Goal: Contribute content: Add original content to the website for others to see

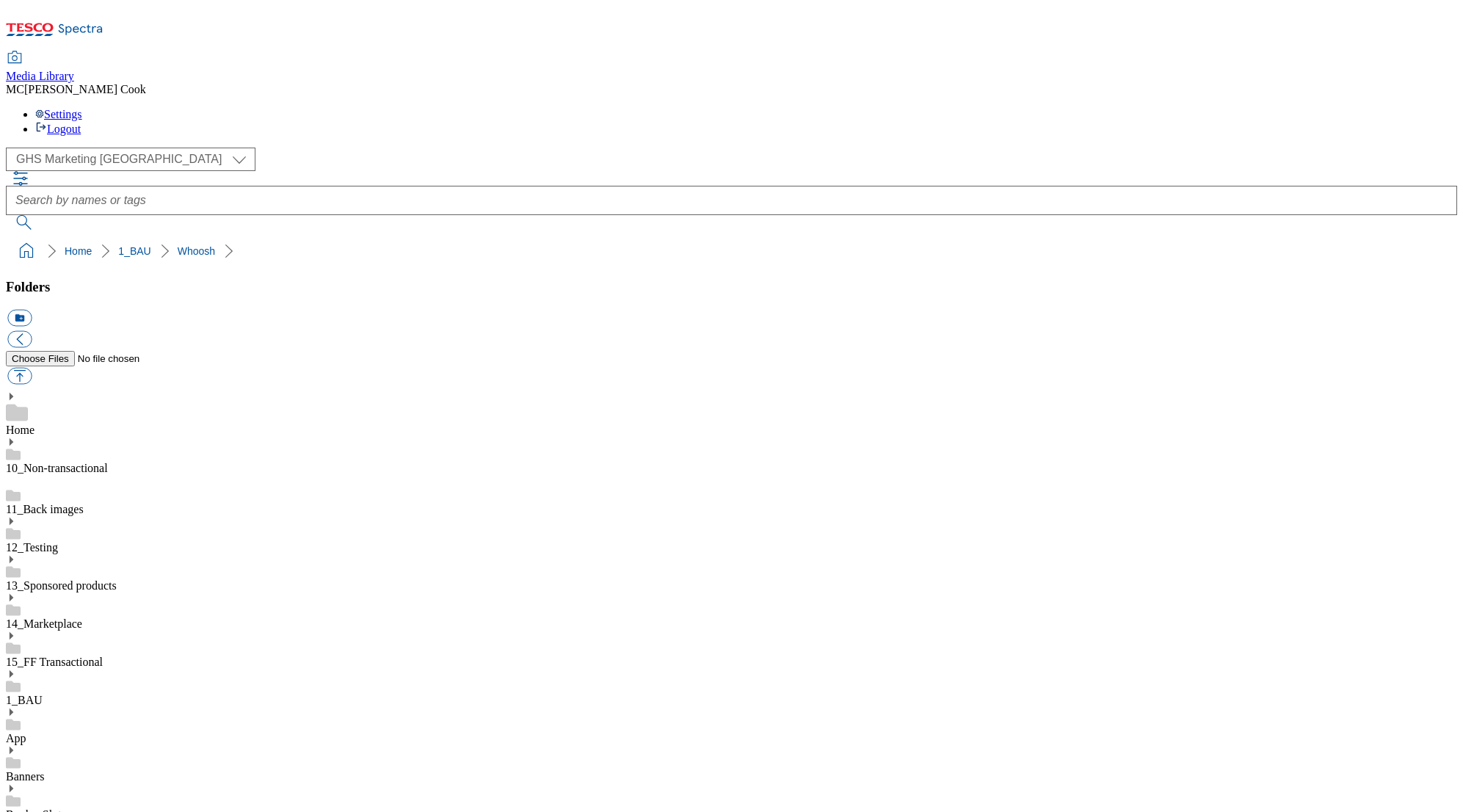
select select "flare-ghs-mktg"
click at [103, 26] on icon at bounding box center [55, 33] width 98 height 31
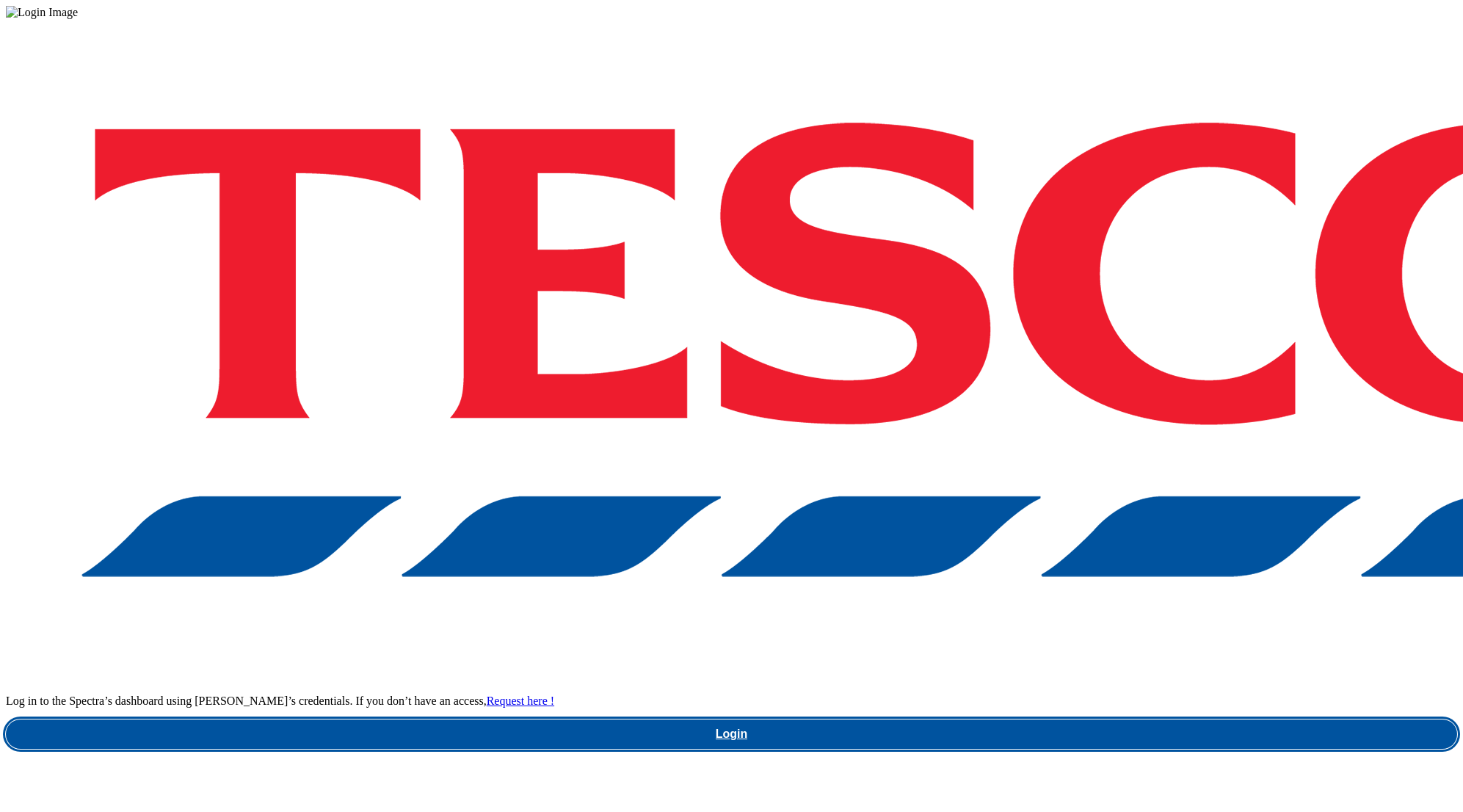
click at [1074, 719] on link "Login" at bounding box center [731, 734] width 1451 height 30
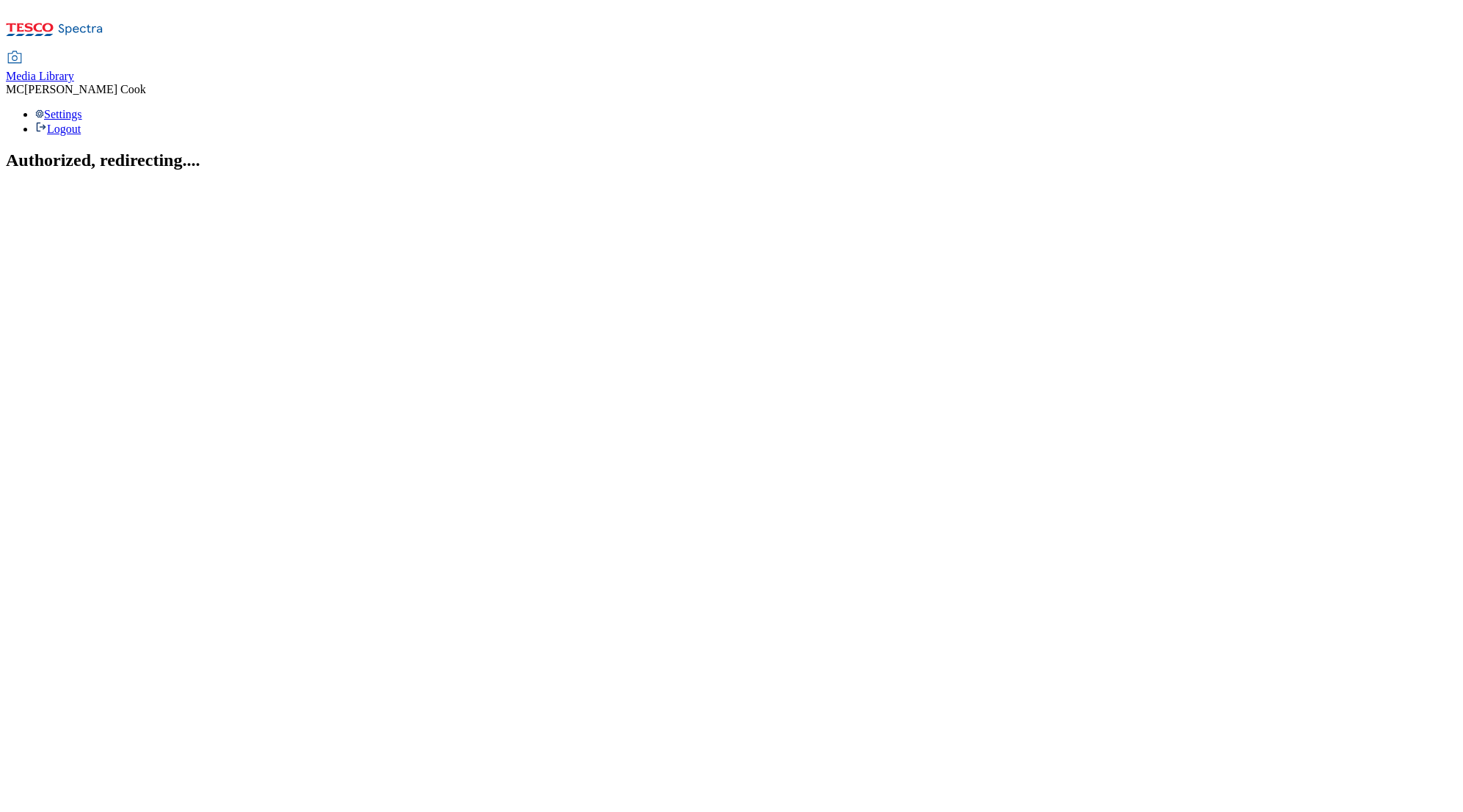
click at [74, 69] on span "Media Library" at bounding box center [40, 75] width 69 height 12
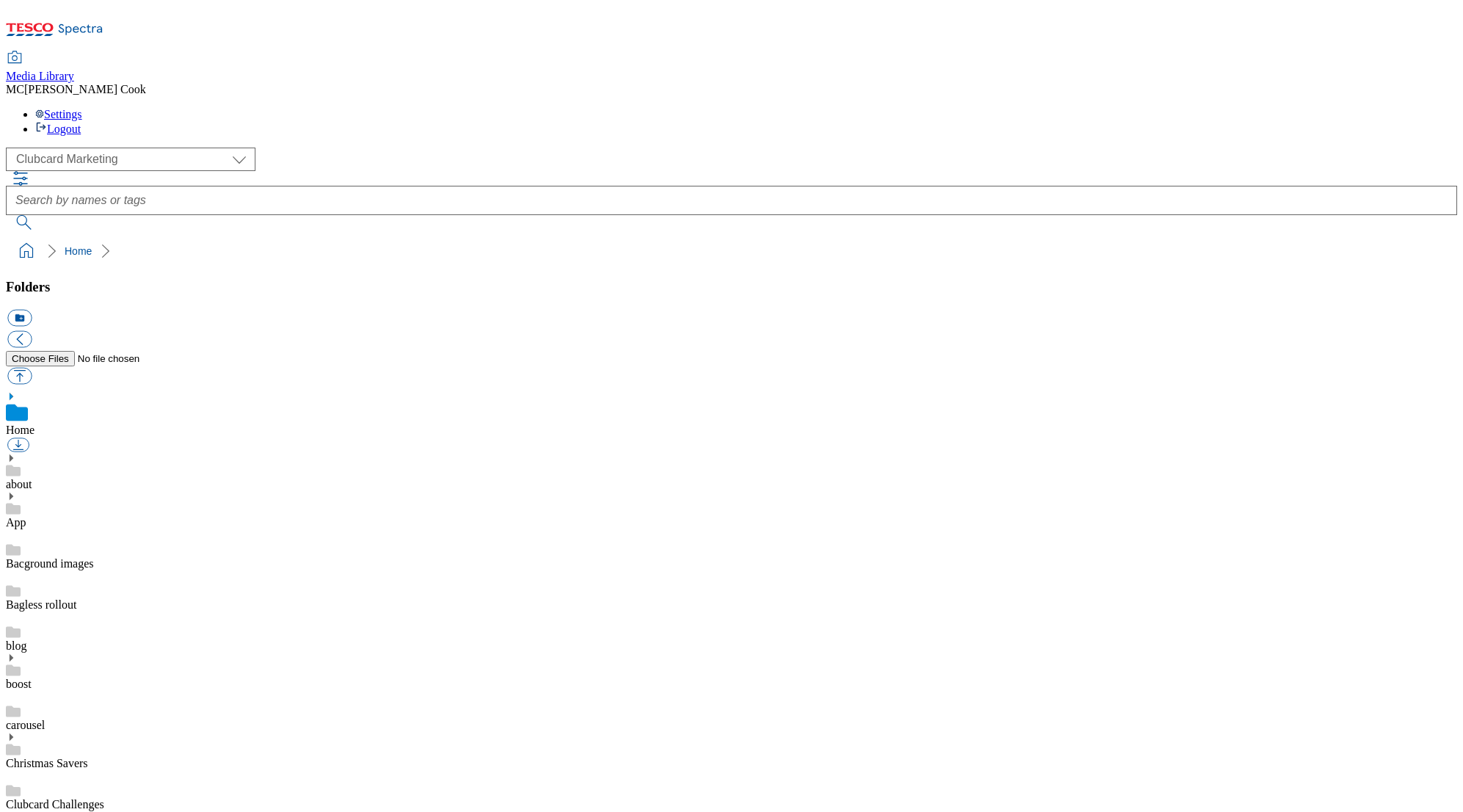
scroll to position [2, 0]
click at [57, 147] on select "Clubcard Marketing Dotcom UK Emails GHS Marketing UK GHS Product UK GHS ROI" at bounding box center [131, 159] width 250 height 23
click at [10, 147] on select "Clubcard Marketing Dotcom UK Emails GHS Marketing UK GHS Product UK GHS ROI" at bounding box center [131, 159] width 250 height 23
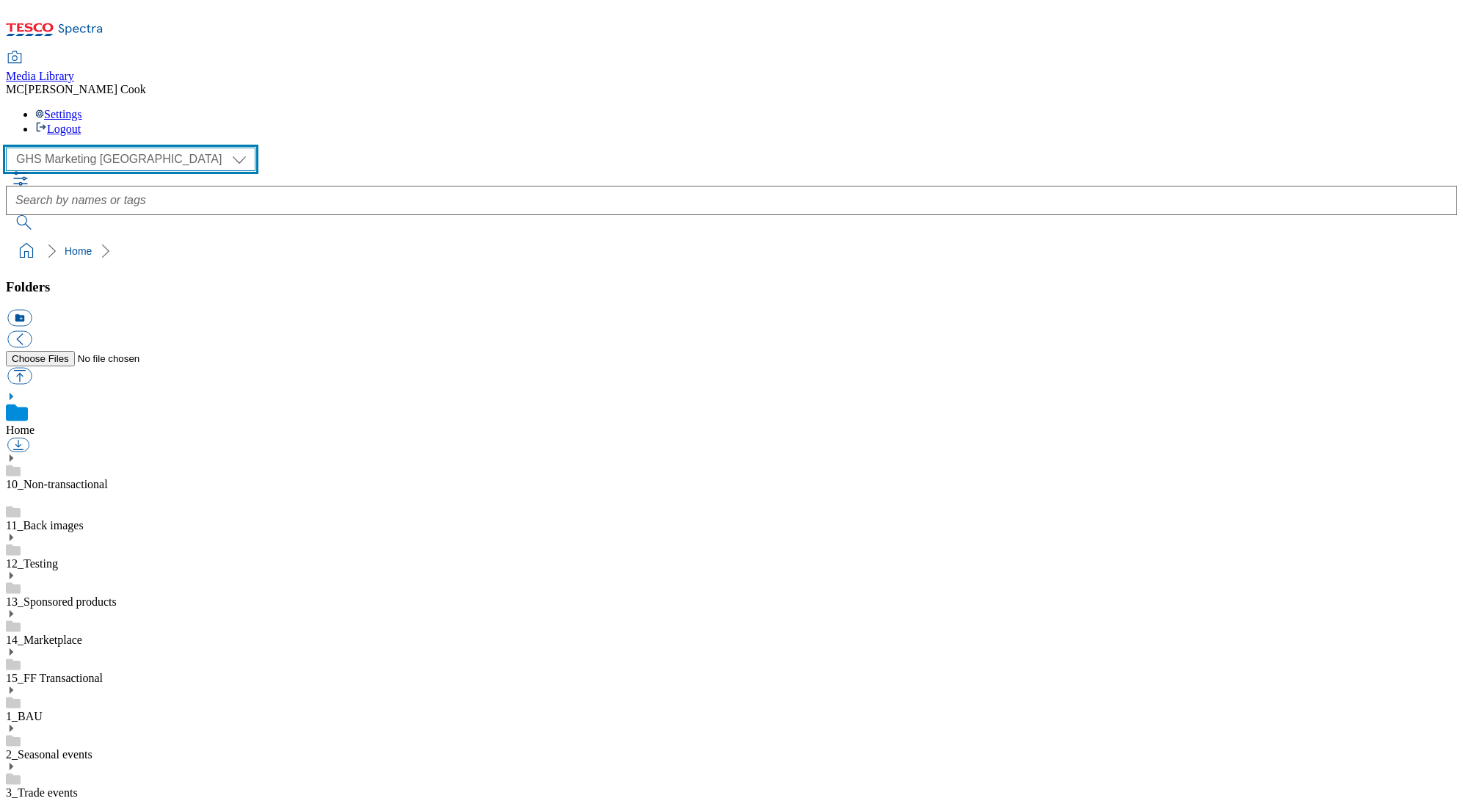
click at [130, 147] on select "Clubcard Marketing Dotcom UK Emails GHS Marketing UK GHS Product UK GHS ROI" at bounding box center [131, 159] width 250 height 23
click at [10, 147] on select "Clubcard Marketing Dotcom UK Emails GHS Marketing UK GHS Product UK GHS ROI" at bounding box center [131, 159] width 250 height 23
click at [90, 147] on select "Clubcard Marketing Dotcom UK Emails GHS Marketing UK GHS Product UK GHS ROI" at bounding box center [131, 159] width 250 height 23
select select "flare-ghs-mktg"
click at [10, 147] on select "Clubcard Marketing Dotcom UK Emails GHS Marketing UK GHS Product UK GHS ROI" at bounding box center [131, 159] width 250 height 23
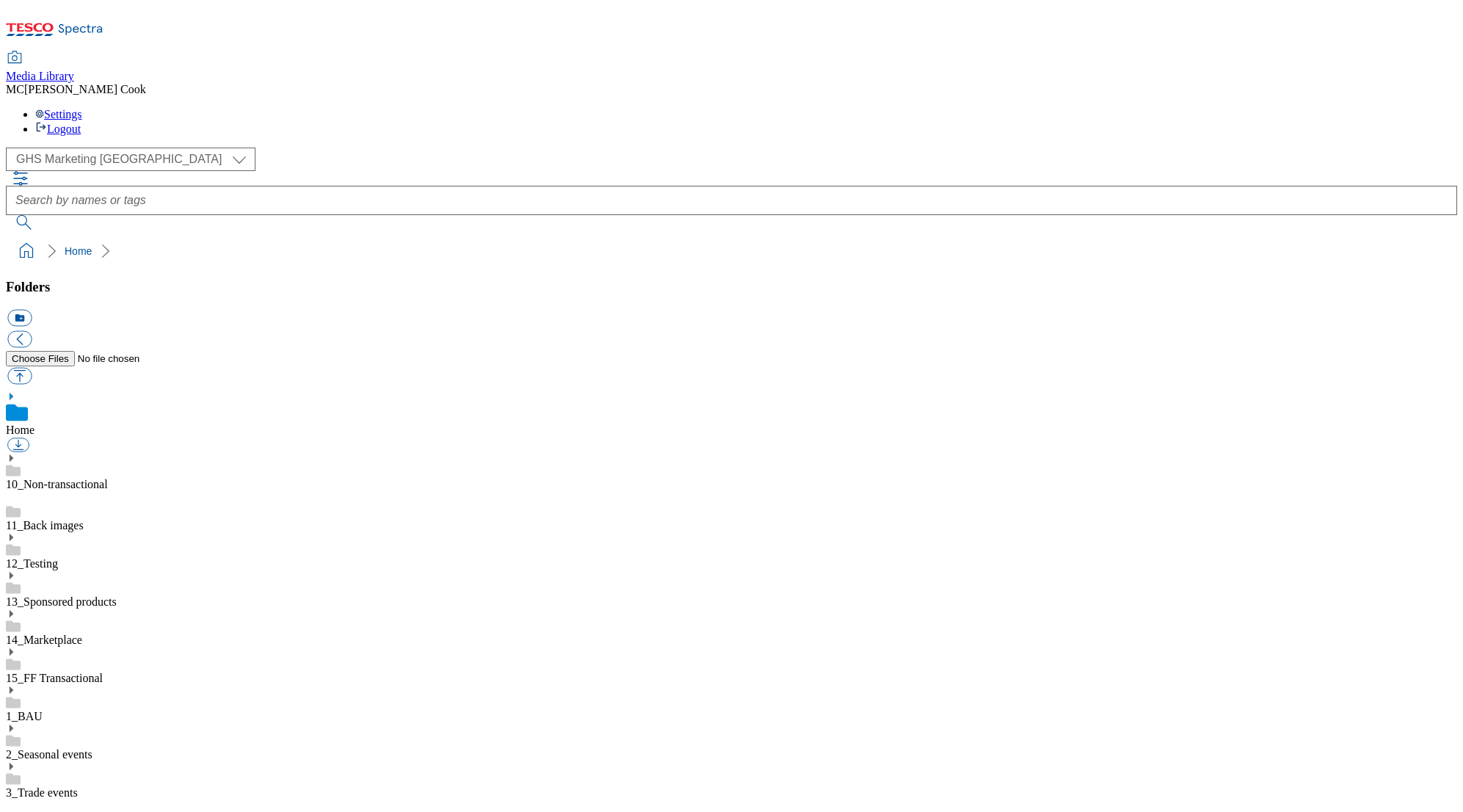
click at [82, 633] on link "14_Marketplace" at bounding box center [44, 639] width 76 height 12
drag, startPoint x: 1189, startPoint y: 772, endPoint x: 1180, endPoint y: 762, distance: 13.5
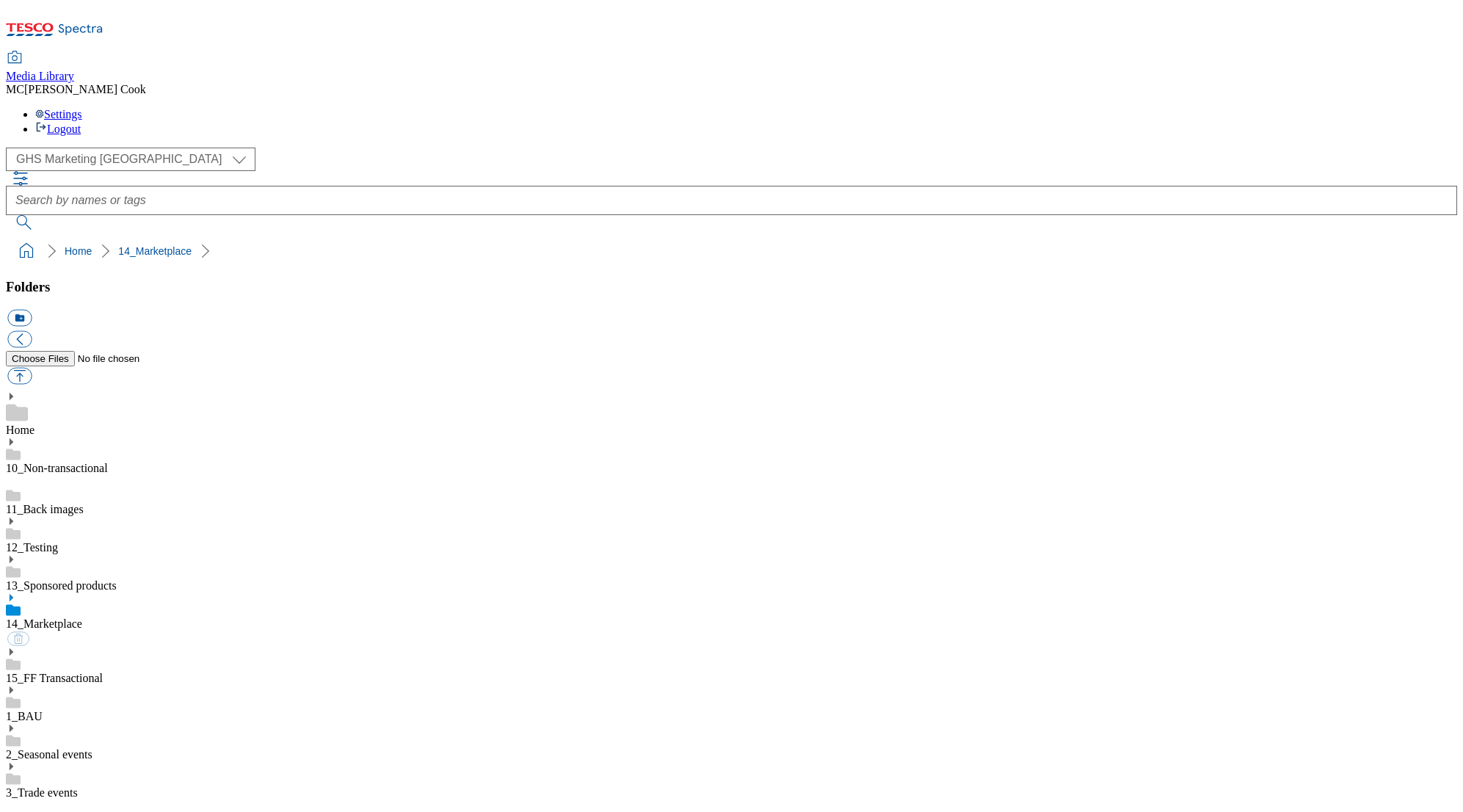
drag, startPoint x: 213, startPoint y: 192, endPoint x: 147, endPoint y: 467, distance: 282.8
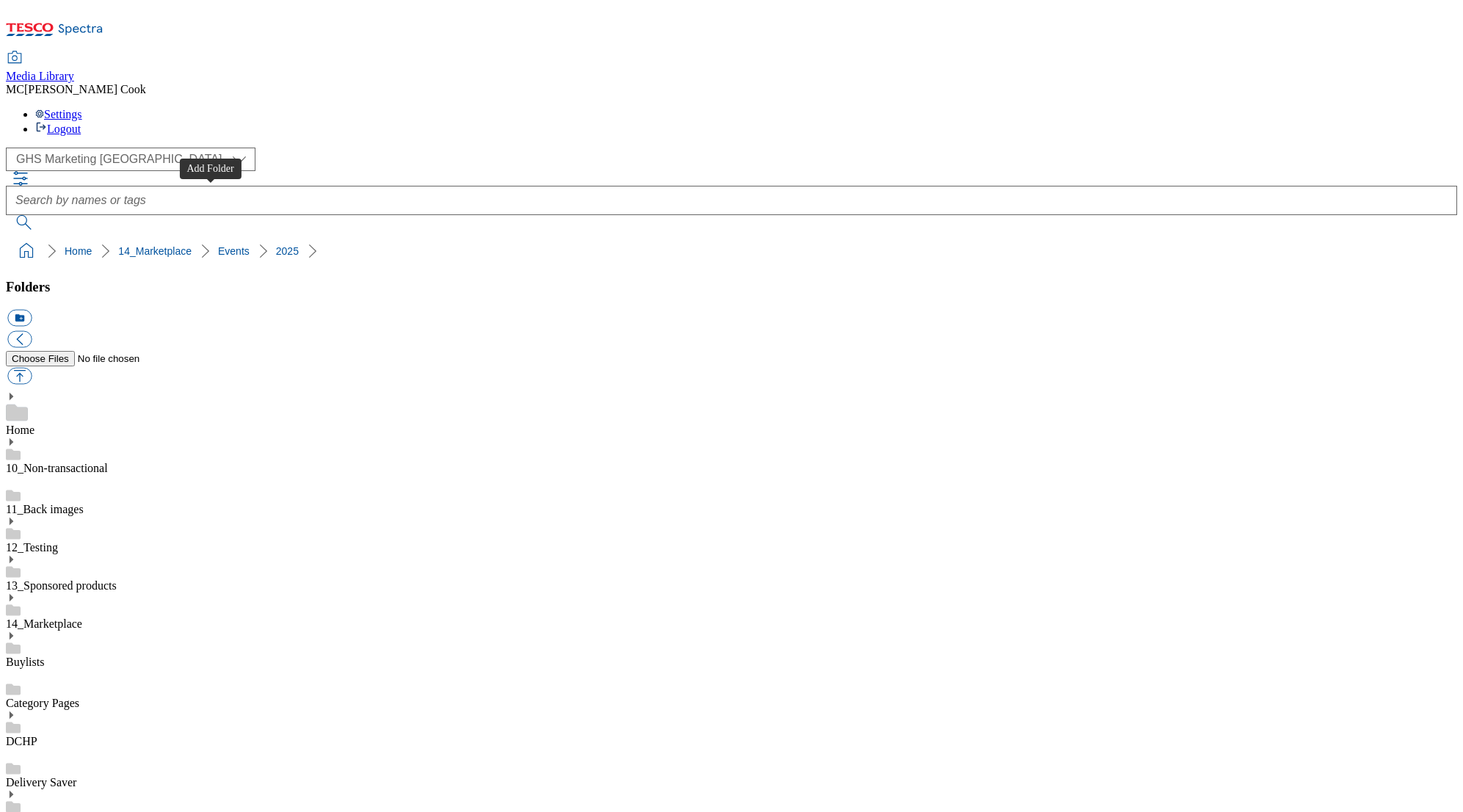
click at [31, 310] on button "icon_new_folder" at bounding box center [19, 318] width 24 height 17
type input "Autumn deal october"
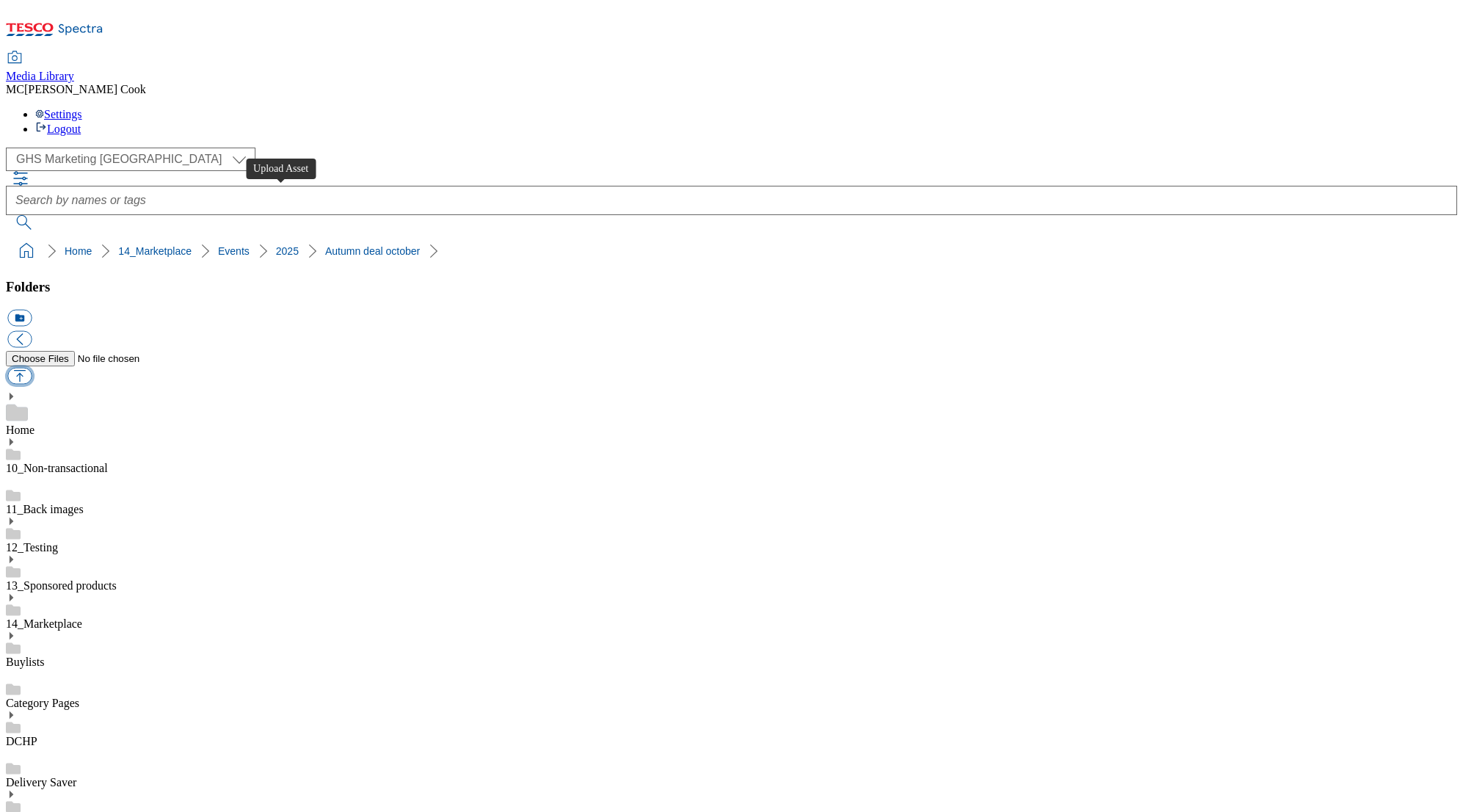
click at [31, 368] on button "button" at bounding box center [19, 376] width 24 height 17
type input "C:\fakepath\2531-MP-DCHP-Small_MP.jpg"
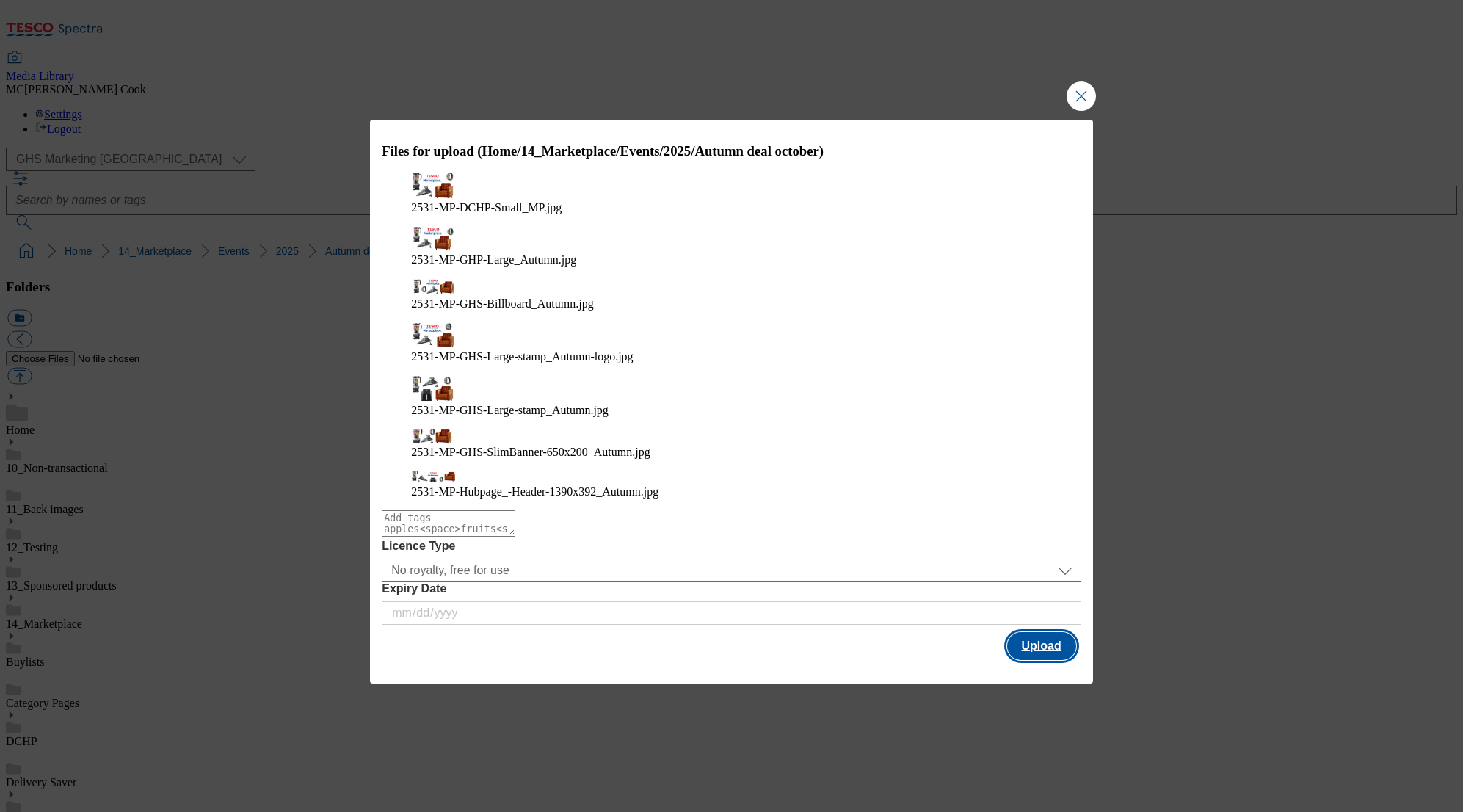
click at [1052, 632] on button "Upload" at bounding box center [1041, 646] width 69 height 28
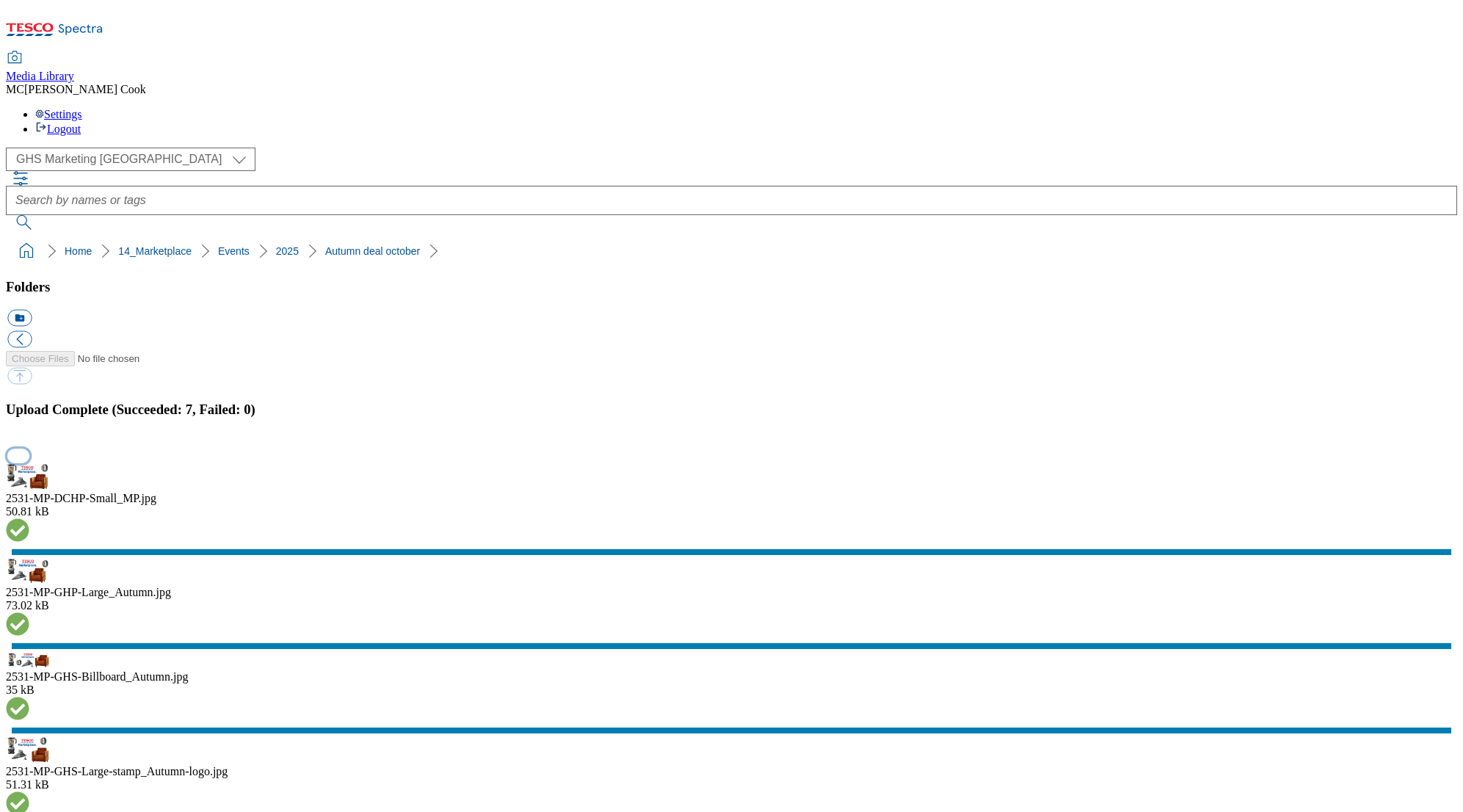
click at [30, 462] on button "button" at bounding box center [18, 455] width 22 height 14
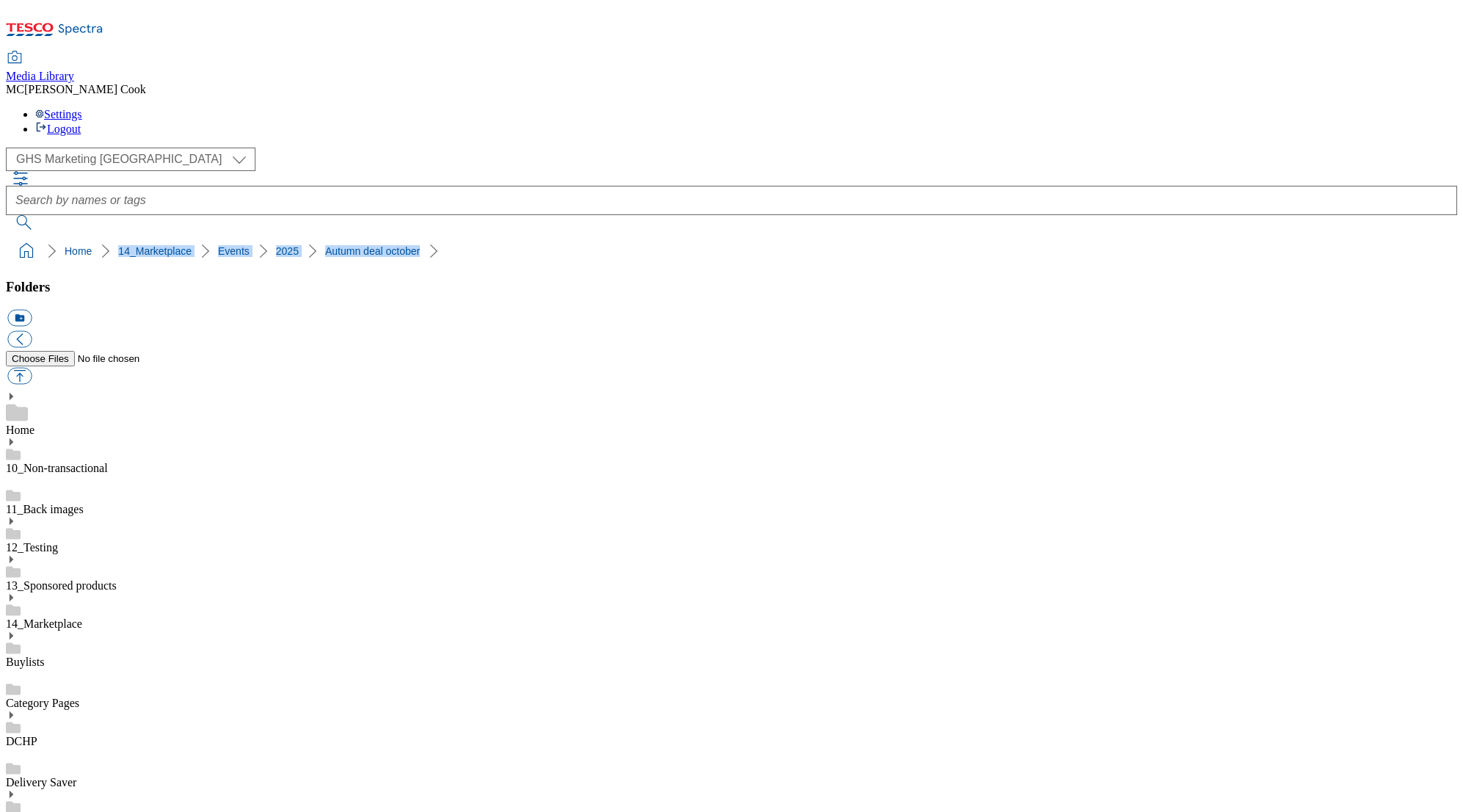
drag, startPoint x: 416, startPoint y: 152, endPoint x: 60, endPoint y: 152, distance: 356.0
click at [60, 237] on ol "Home 14_Marketplace Events 2025 Autumn deal october" at bounding box center [736, 251] width 1443 height 28
copy ol "14_Marketplace Events 2025 Autumn deal october"
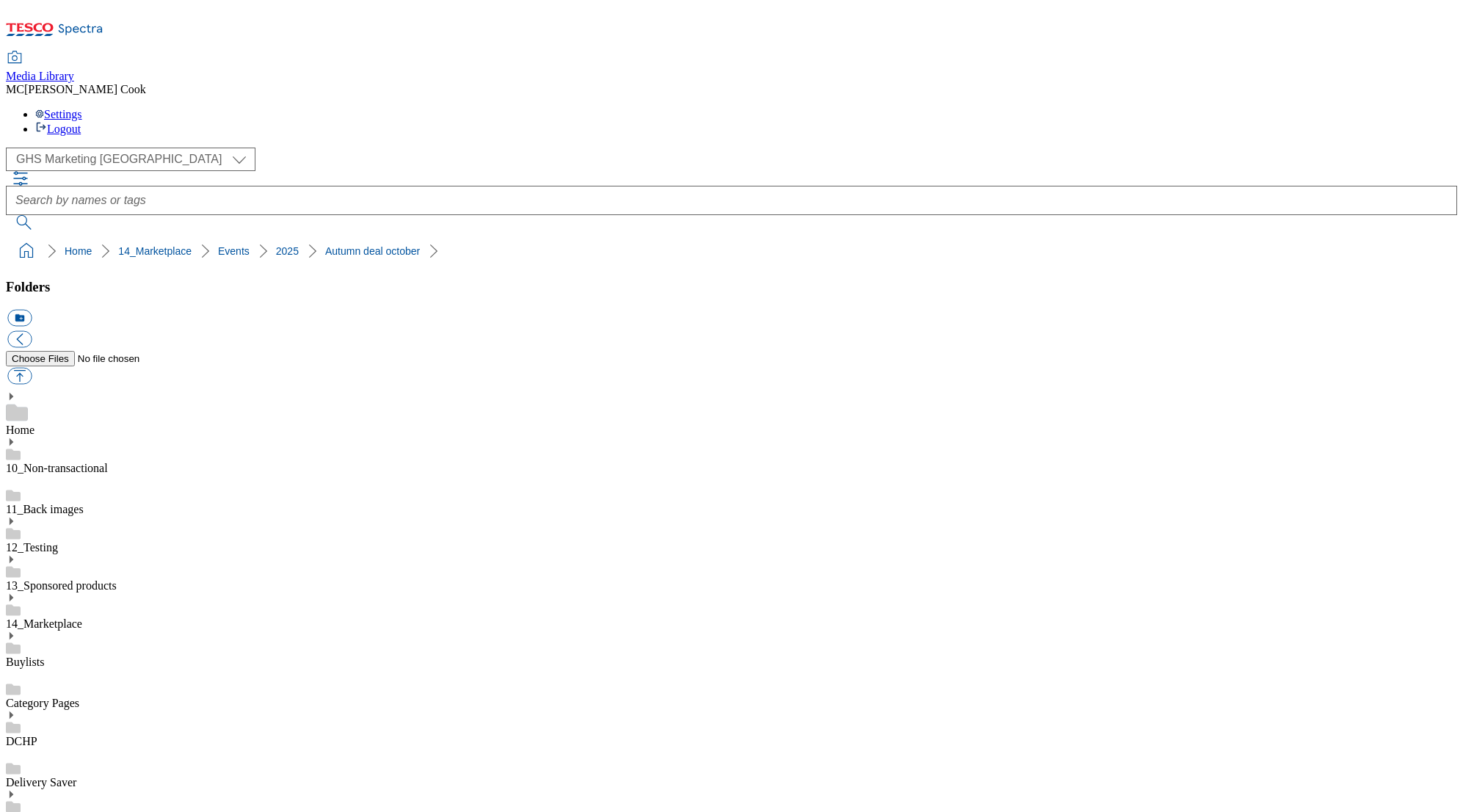
drag, startPoint x: 161, startPoint y: 531, endPoint x: 141, endPoint y: 543, distance: 23.3
drag, startPoint x: 519, startPoint y: 490, endPoint x: 514, endPoint y: 468, distance: 22.6
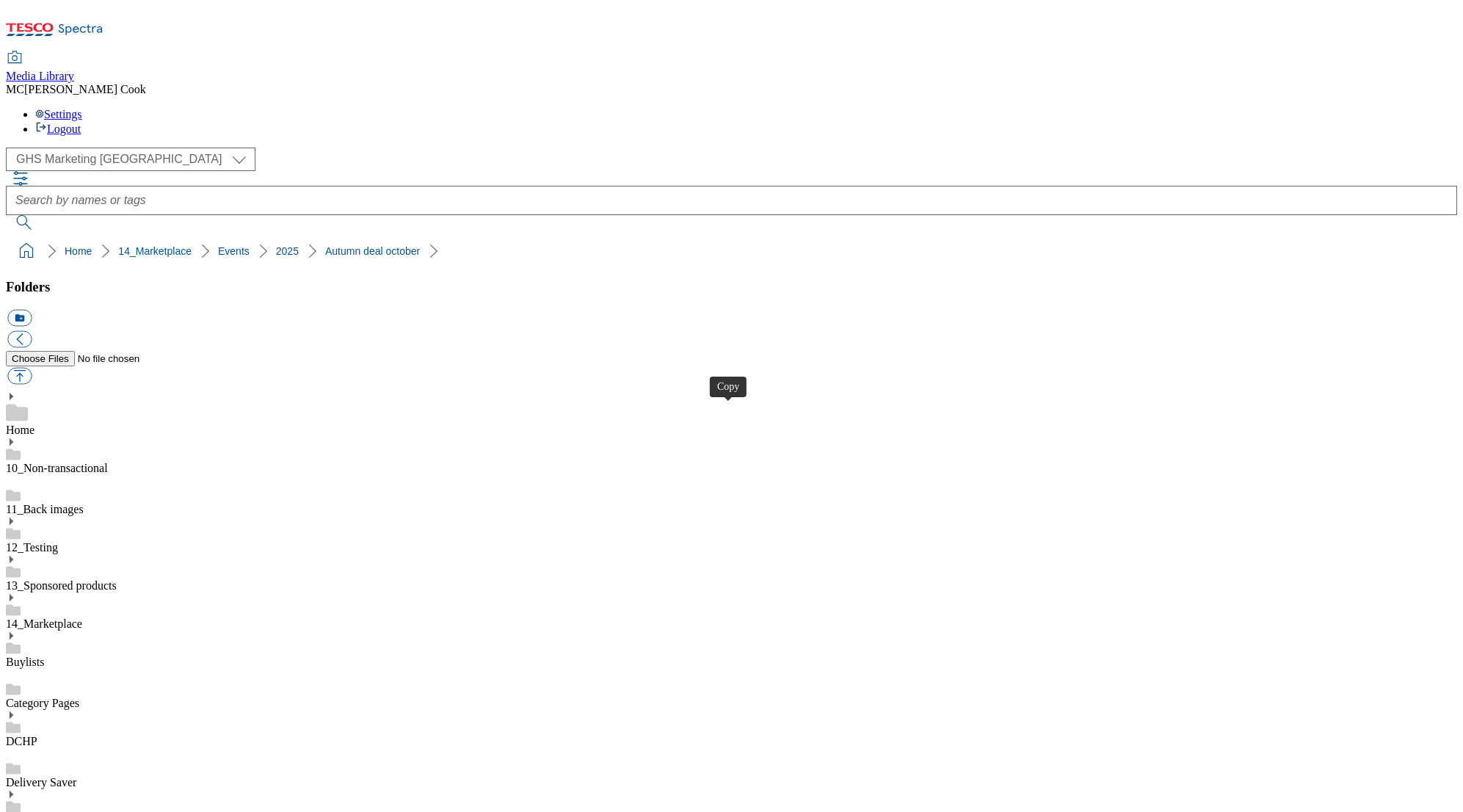
click at [110, 147] on select "Clubcard Marketing Dotcom UK Emails GHS Marketing UK GHS Product UK GHS ROI" at bounding box center [131, 159] width 250 height 23
click at [10, 147] on select "Clubcard Marketing Dotcom UK Emails GHS Marketing UK GHS Product UK GHS ROI" at bounding box center [131, 159] width 250 height 23
select select "flare-ghs-mktg"
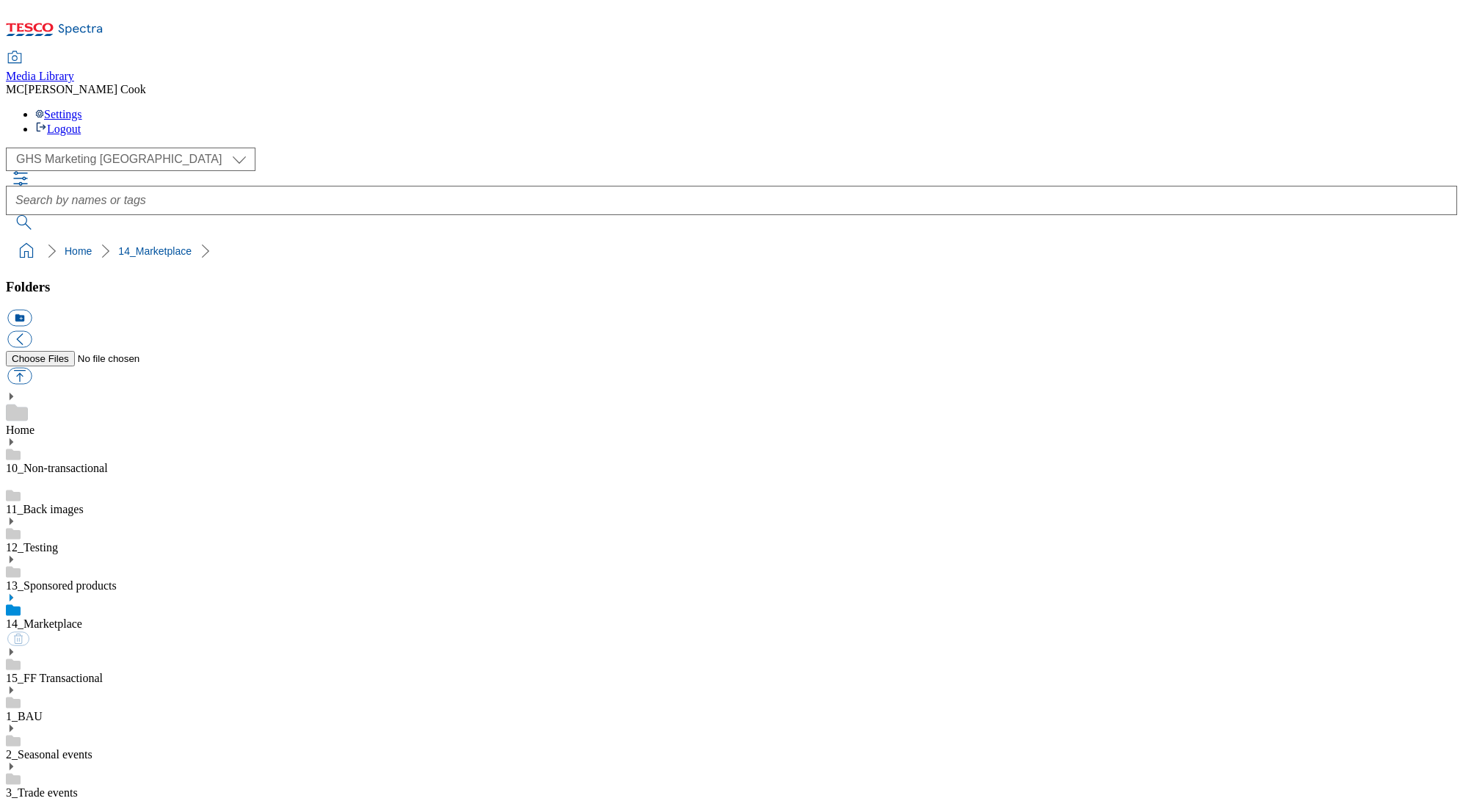
scroll to position [2, 0]
click at [35, 423] on link "Home" at bounding box center [20, 429] width 29 height 12
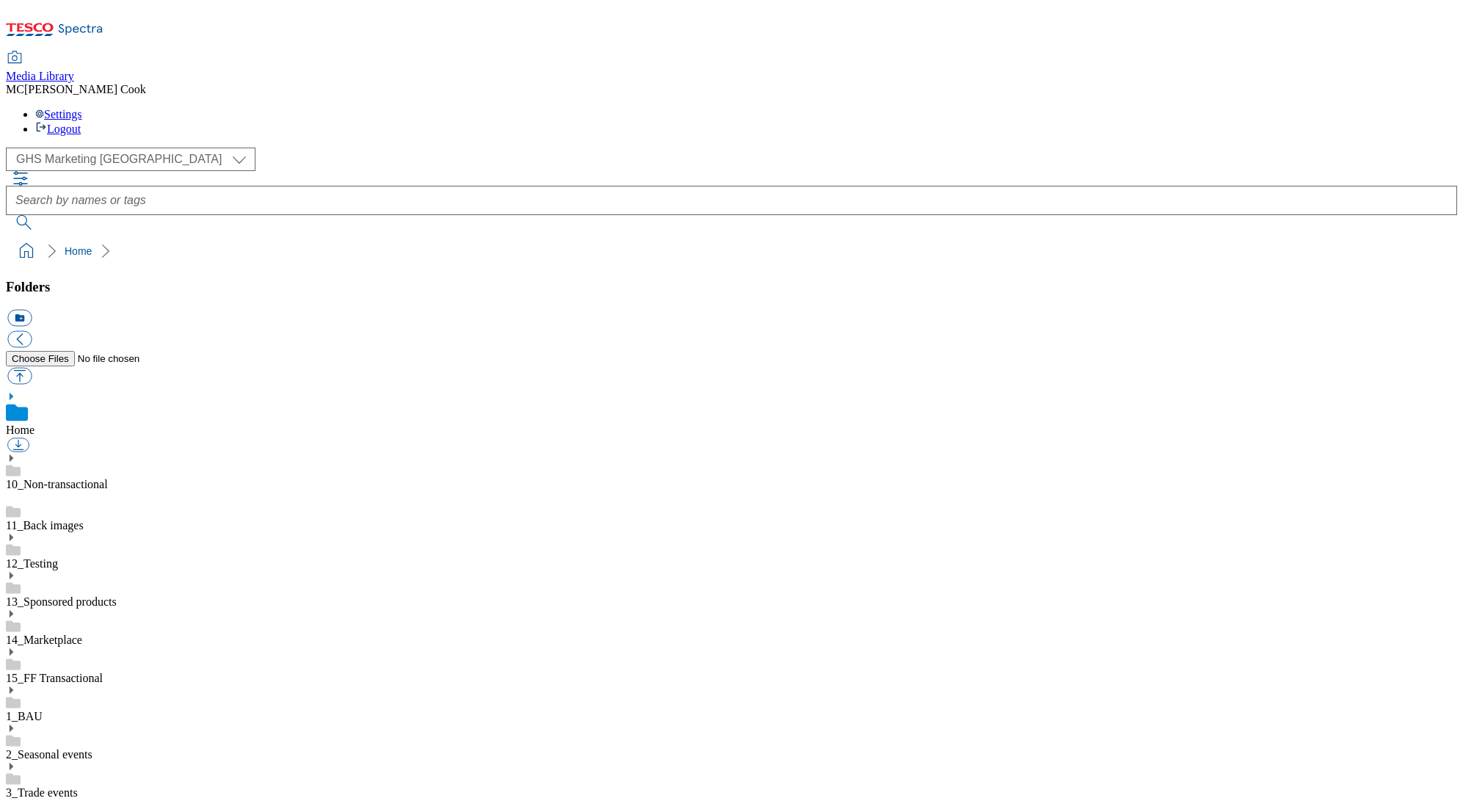
click at [428, 147] on div "( optional ) Clubcard Marketing Dotcom [GEOGRAPHIC_DATA] Emails GHS Marketing […" at bounding box center [731, 159] width 1451 height 23
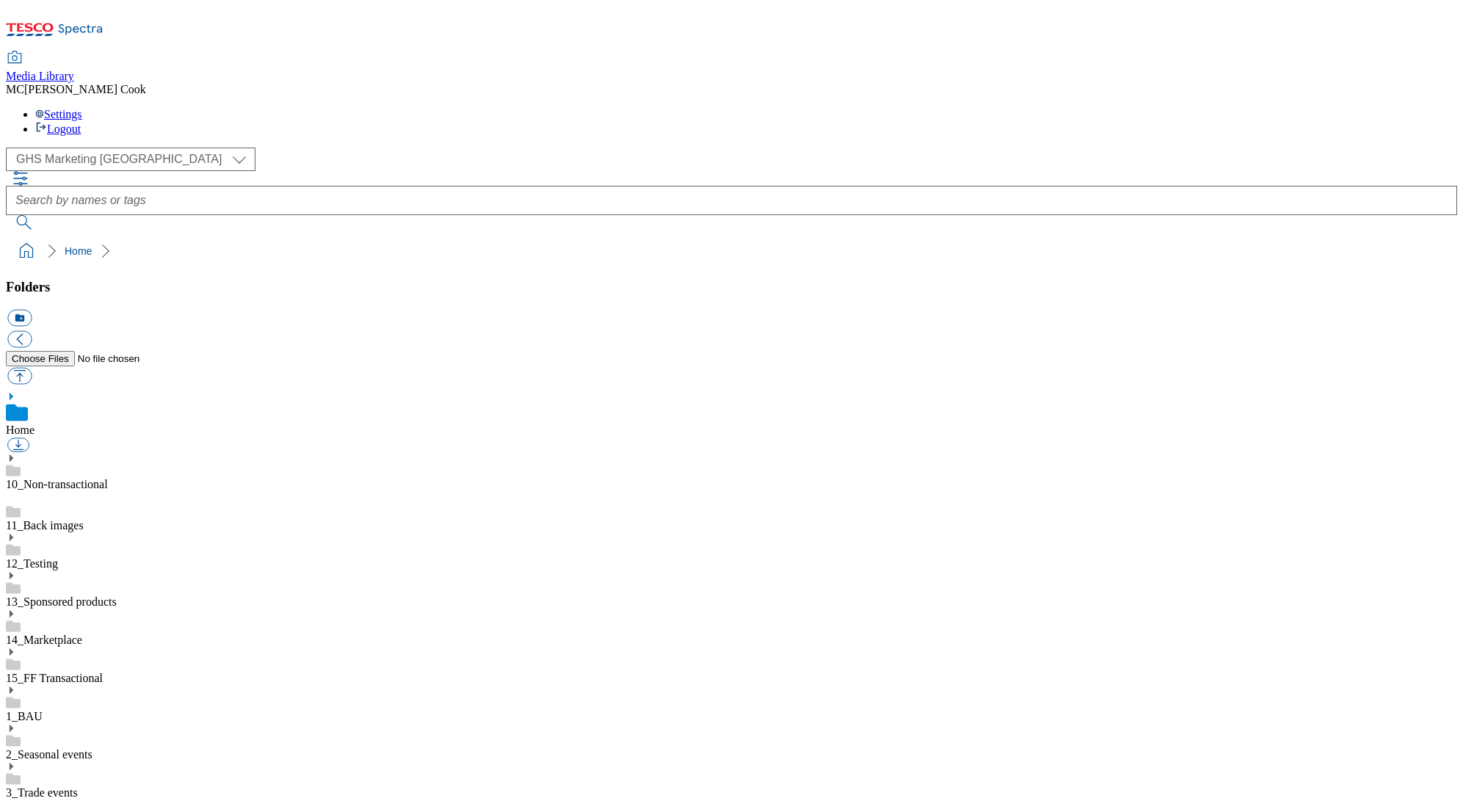
drag, startPoint x: 1122, startPoint y: 685, endPoint x: 1085, endPoint y: 671, distance: 39.6
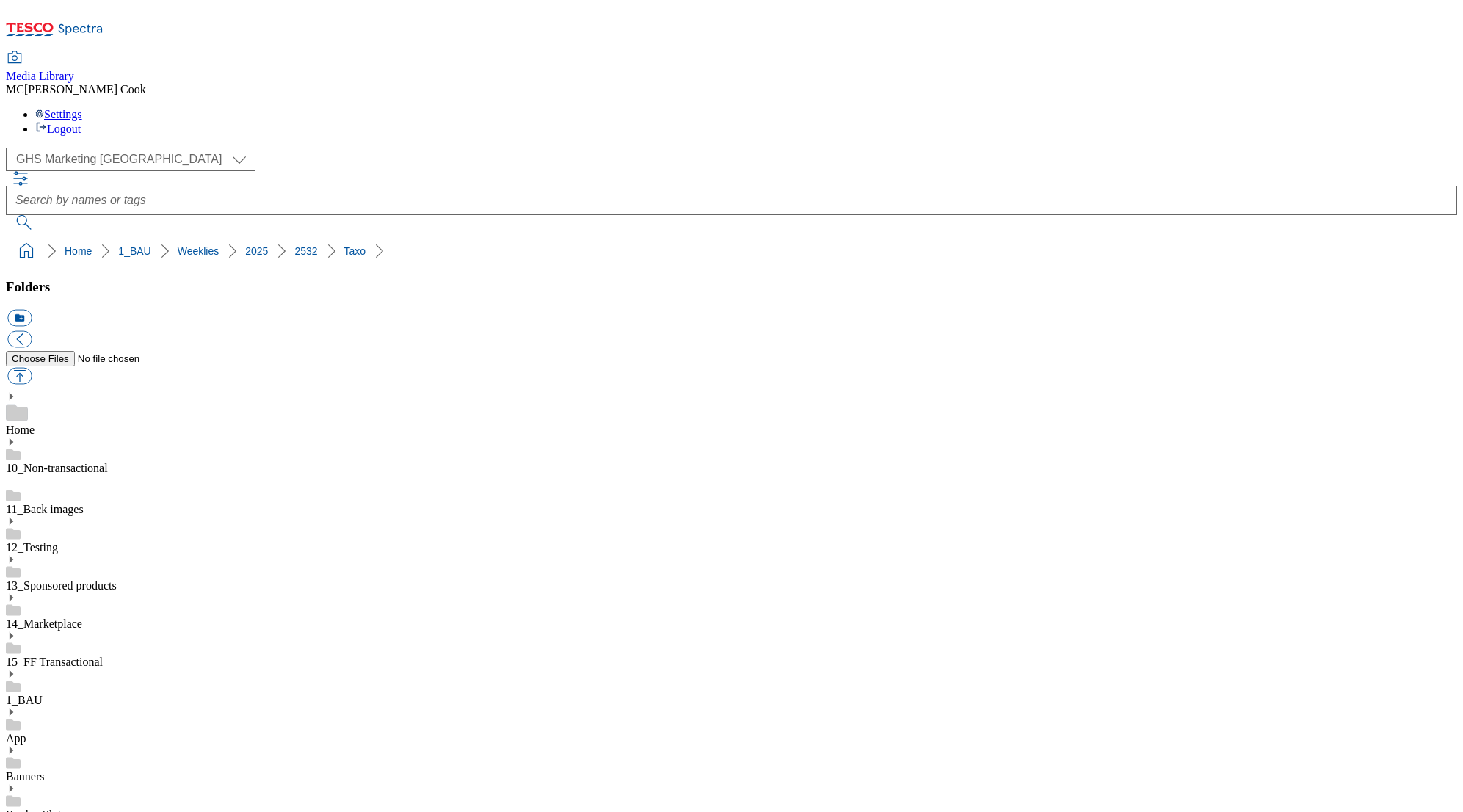
scroll to position [1241, 0]
click at [31, 368] on button "button" at bounding box center [19, 376] width 24 height 17
type input "C:\fakepath\2532-GHS-Vis-Nav-743x430-[DATE]-chocs.jpg"
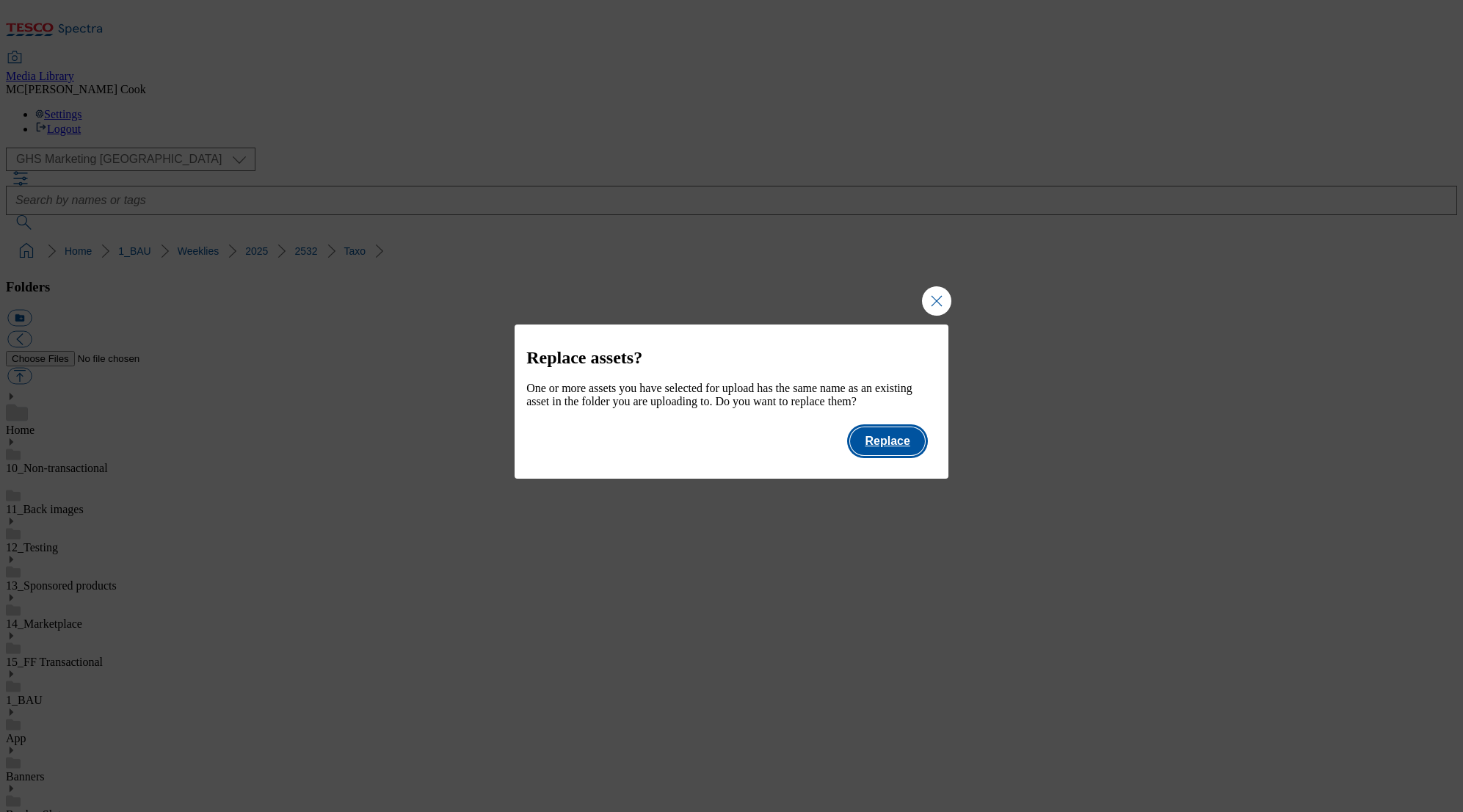
click at [888, 455] on button "Replace" at bounding box center [887, 442] width 74 height 28
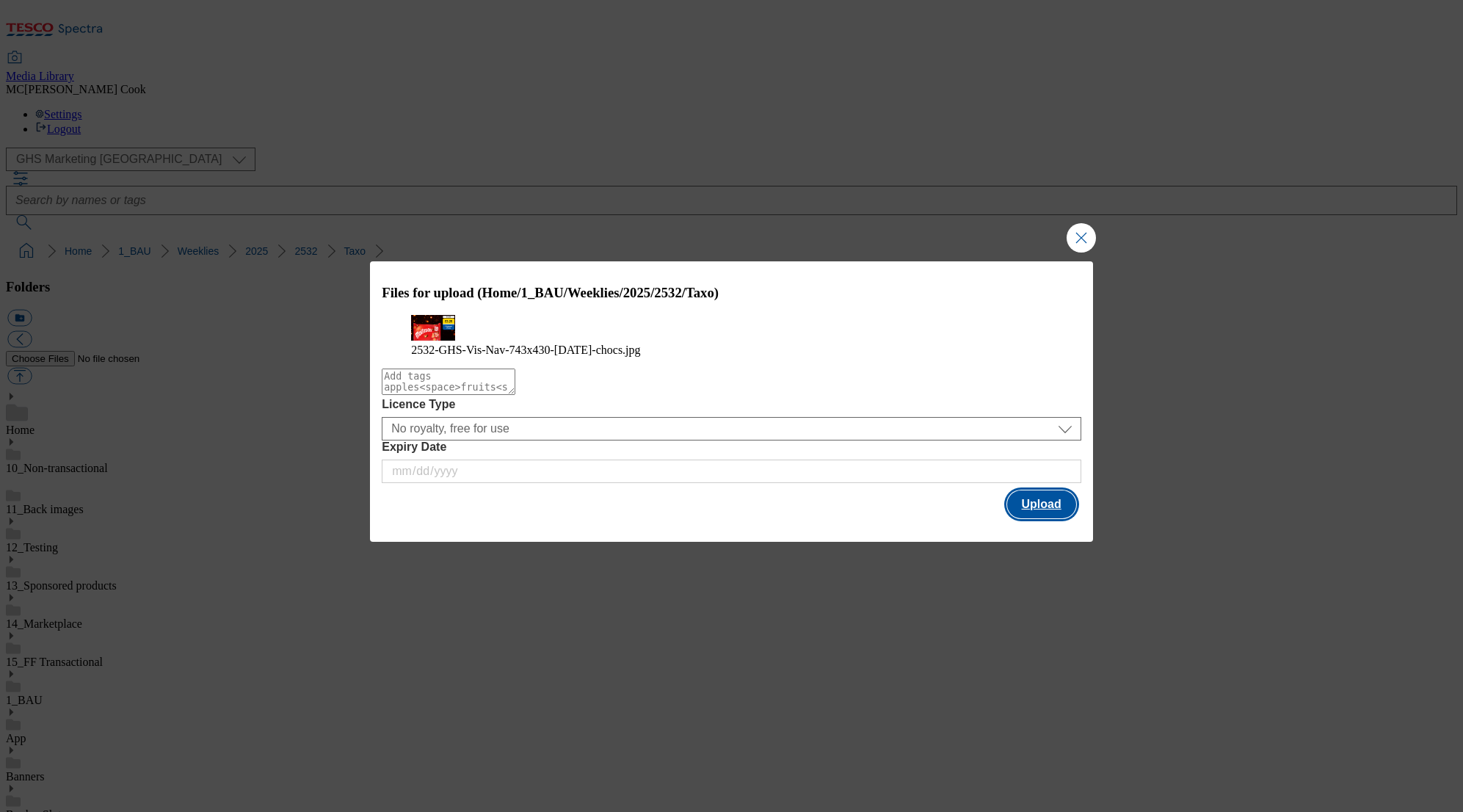
click at [1029, 518] on button "Upload" at bounding box center [1041, 504] width 69 height 28
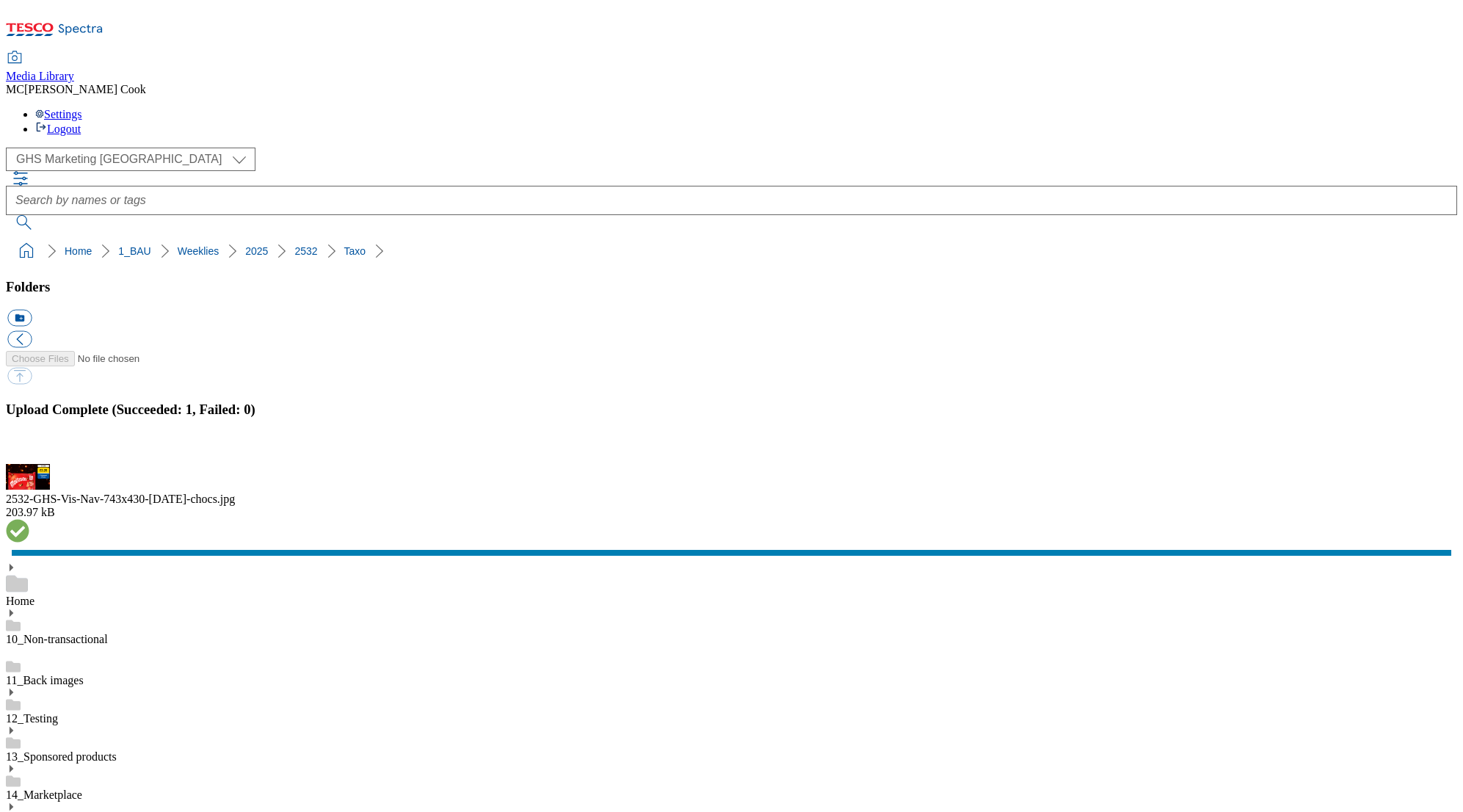
click at [30, 462] on button "button" at bounding box center [18, 455] width 22 height 14
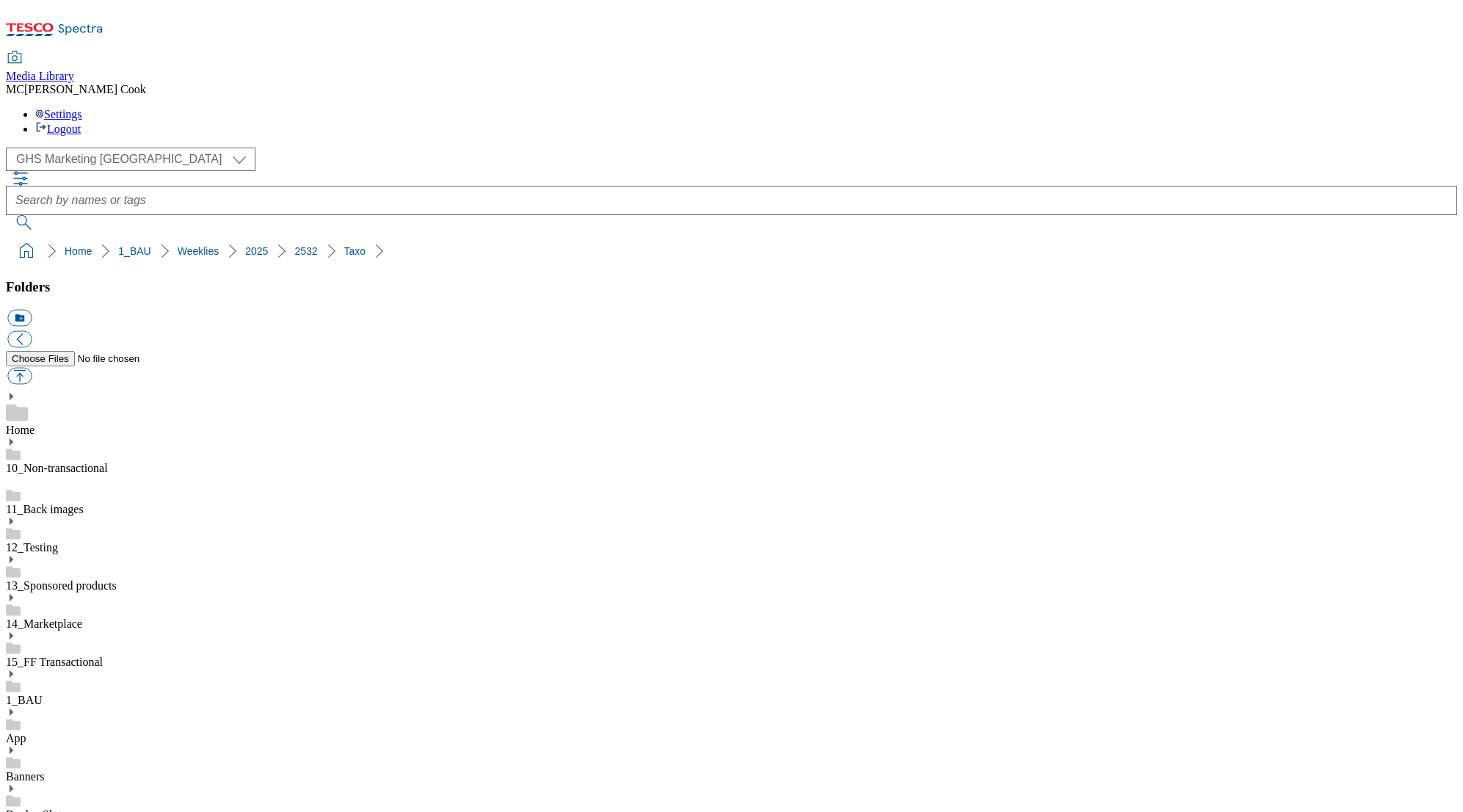
click at [31, 368] on button "button" at bounding box center [19, 376] width 24 height 17
type input "C:\fakepath\2532-GHS-TradeStamp-choc-packs.jpg"
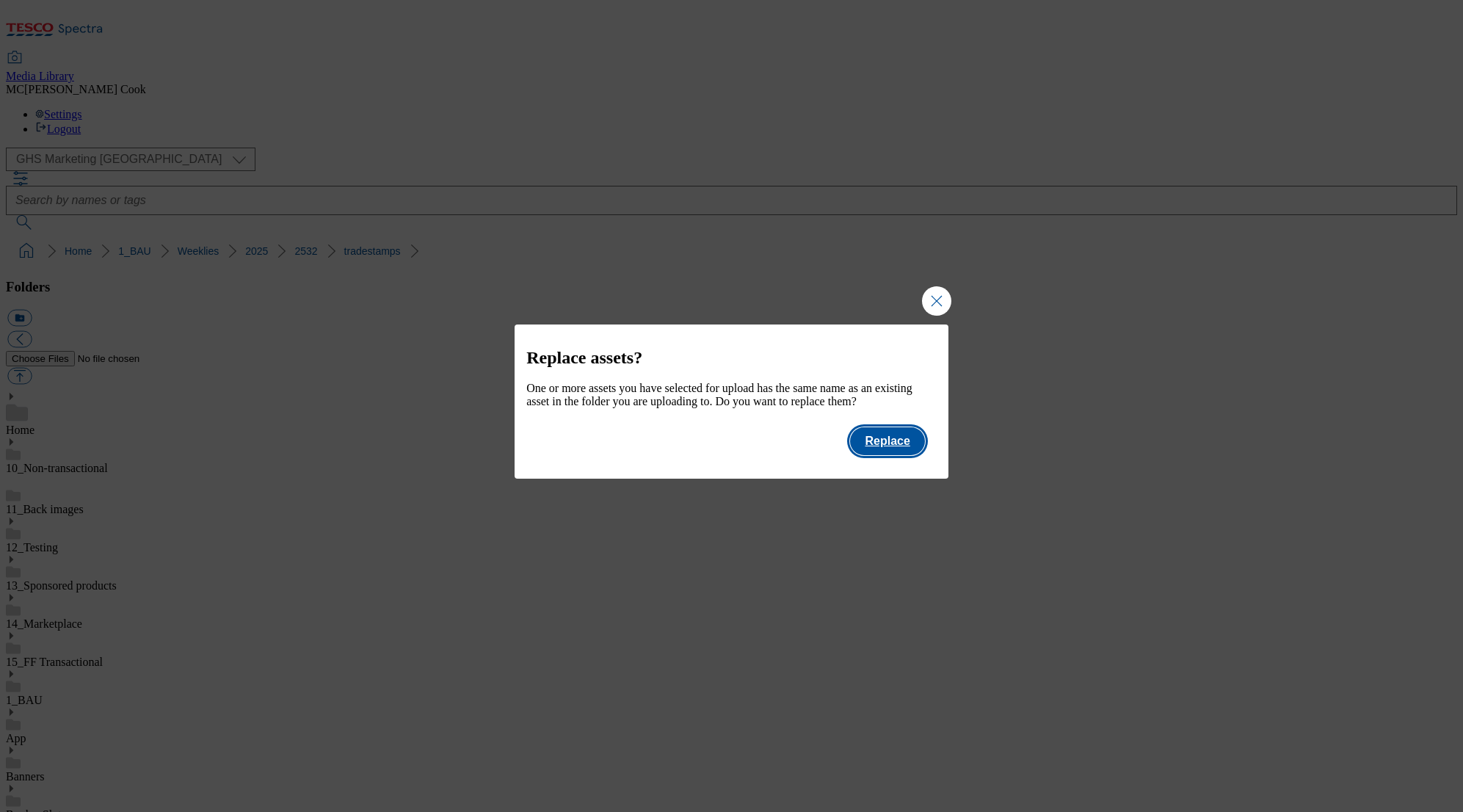
click at [913, 454] on button "Replace" at bounding box center [887, 442] width 74 height 28
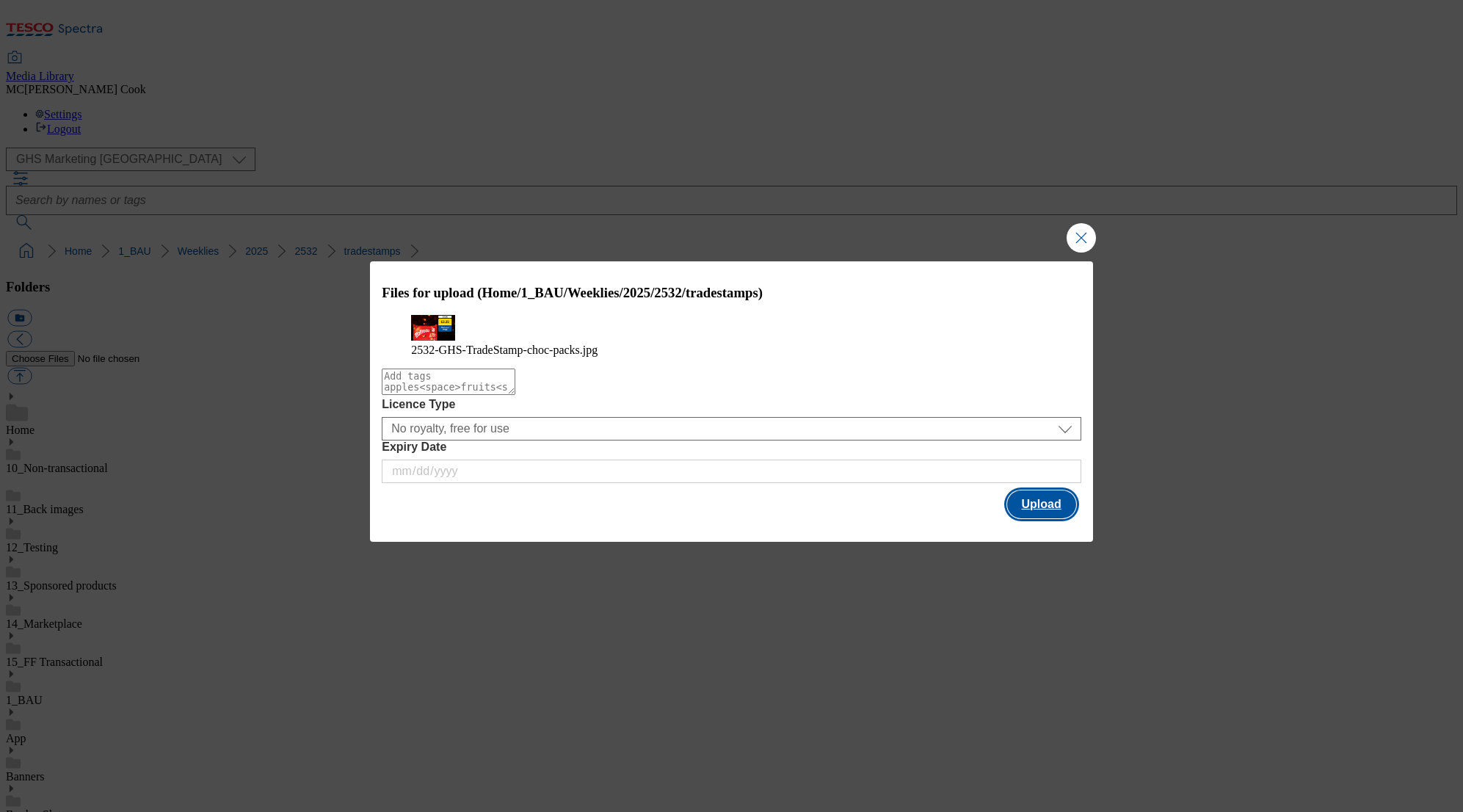
click at [1019, 505] on div "Files for upload (Home/1_BAU/Weeklies/2025/2532/tradestamps) 2532-GHS-TradeStam…" at bounding box center [731, 390] width 724 height 259
click at [1017, 518] on button "Upload" at bounding box center [1041, 504] width 69 height 28
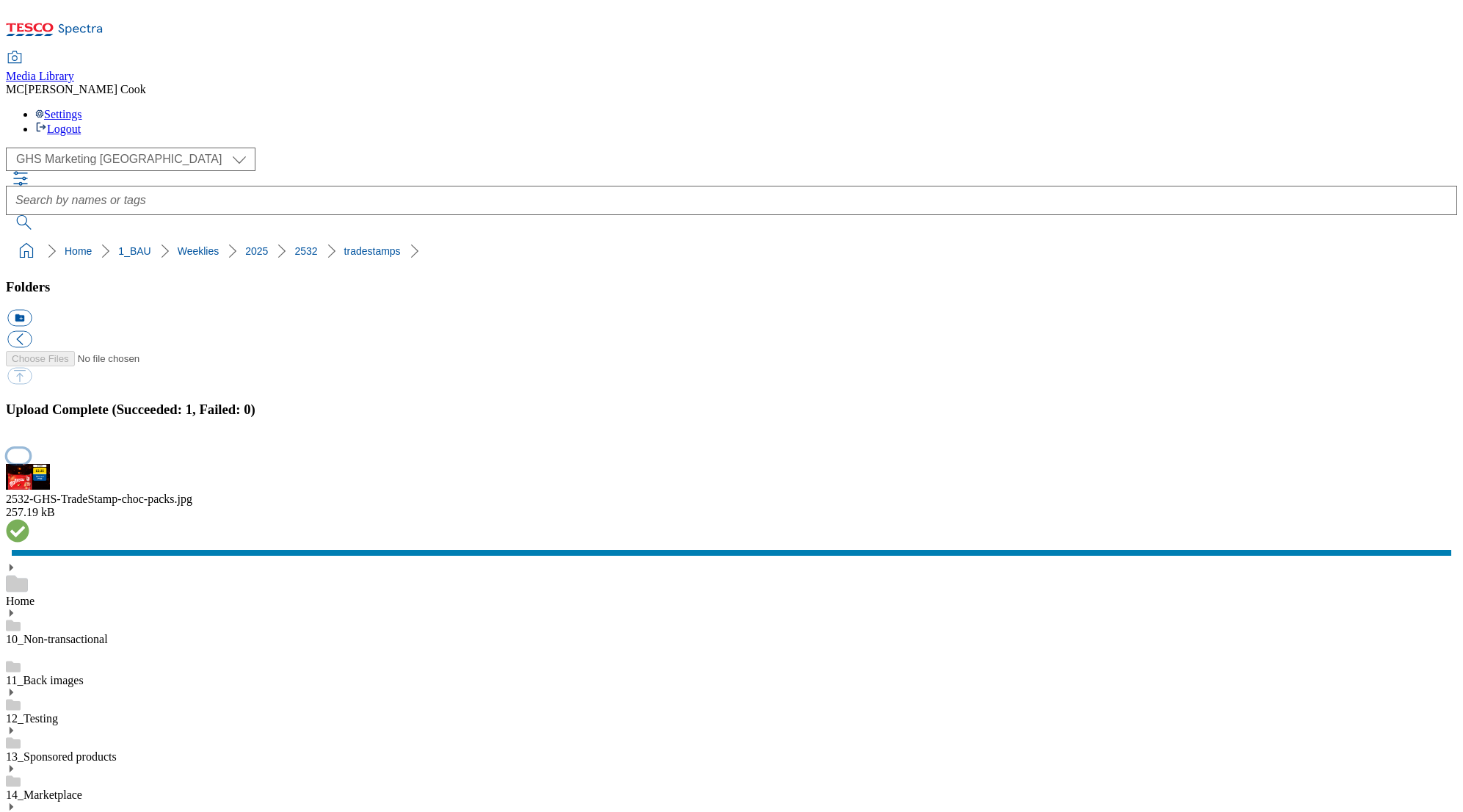
click at [30, 462] on button "button" at bounding box center [18, 455] width 22 height 14
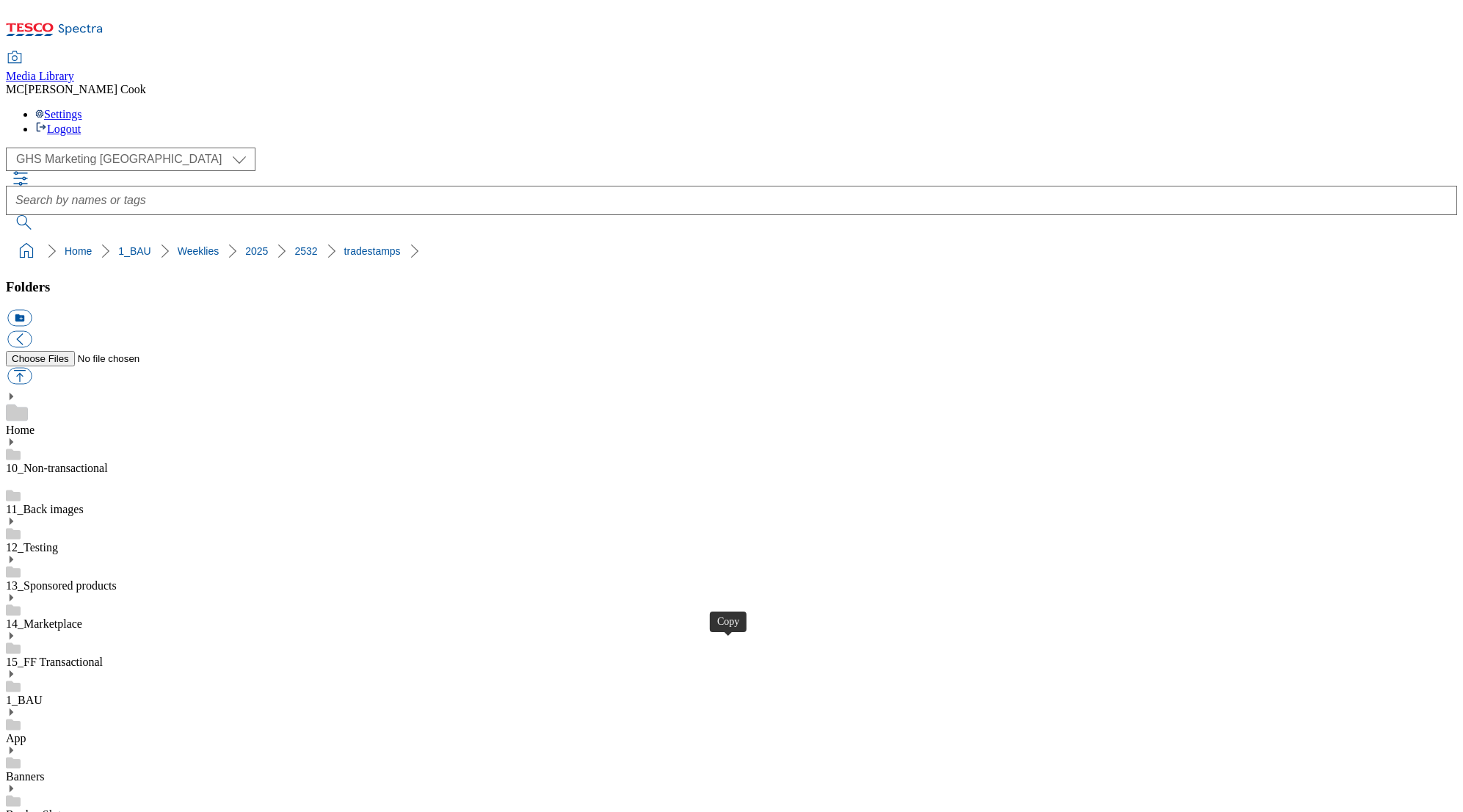
drag, startPoint x: 173, startPoint y: 619, endPoint x: 155, endPoint y: 618, distance: 18.0
